Goal: Task Accomplishment & Management: Complete application form

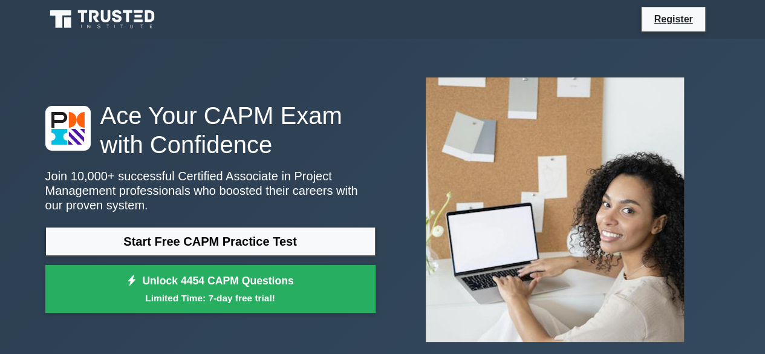
click at [128, 18] on icon at bounding box center [128, 16] width 10 height 12
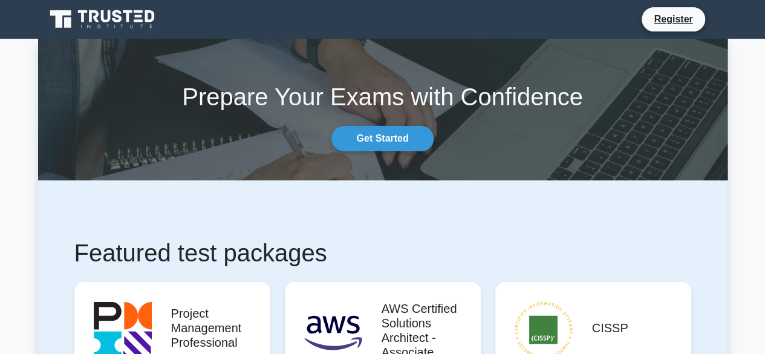
click at [729, 18] on nav "Register" at bounding box center [382, 19] width 765 height 39
click at [675, 18] on link "Register" at bounding box center [672, 18] width 53 height 15
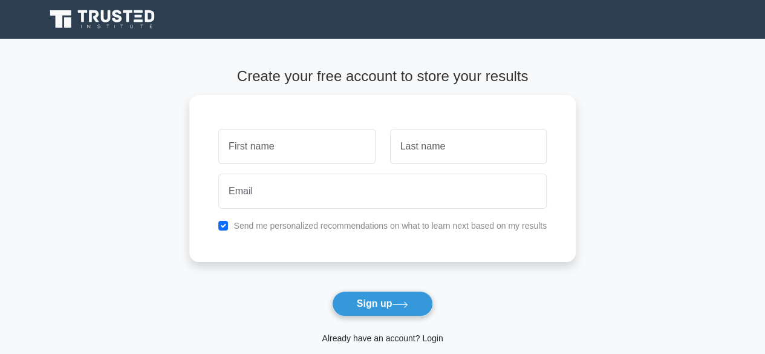
click at [383, 339] on link "Already have an account? Login" at bounding box center [382, 338] width 121 height 10
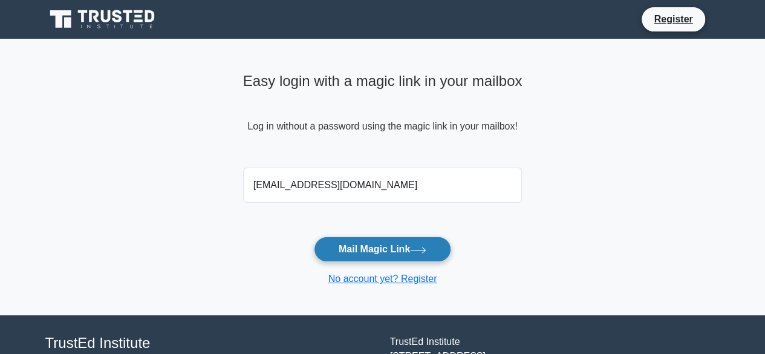
type input "ed3m@yahoo.com"
click at [398, 251] on button "Mail Magic Link" at bounding box center [382, 248] width 137 height 25
